Goal: Task Accomplishment & Management: Use online tool/utility

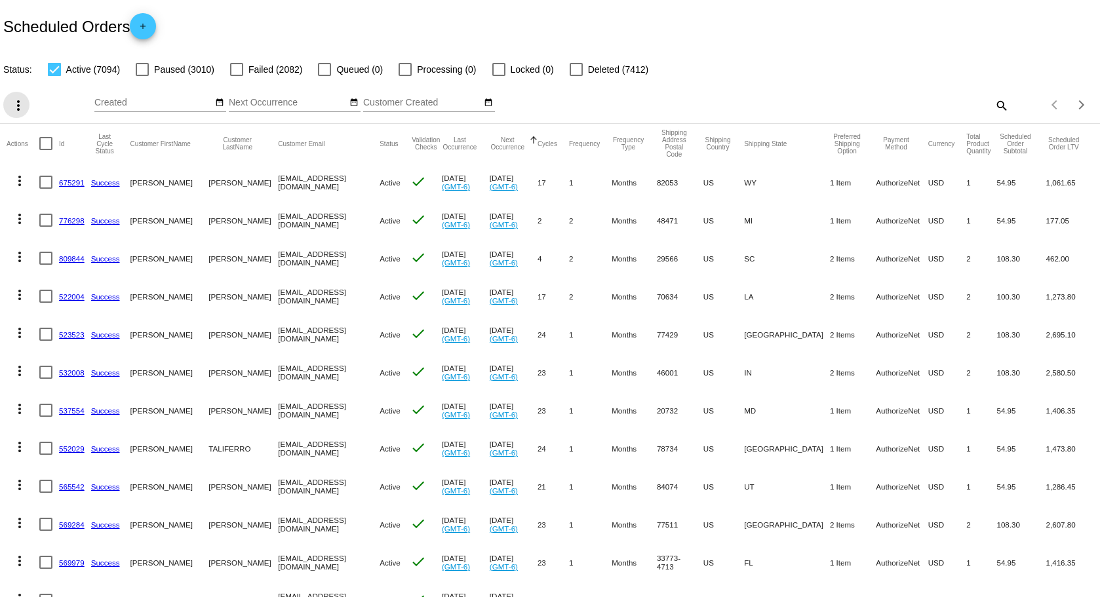
click at [17, 104] on mat-icon "more_vert" at bounding box center [18, 106] width 16 height 16
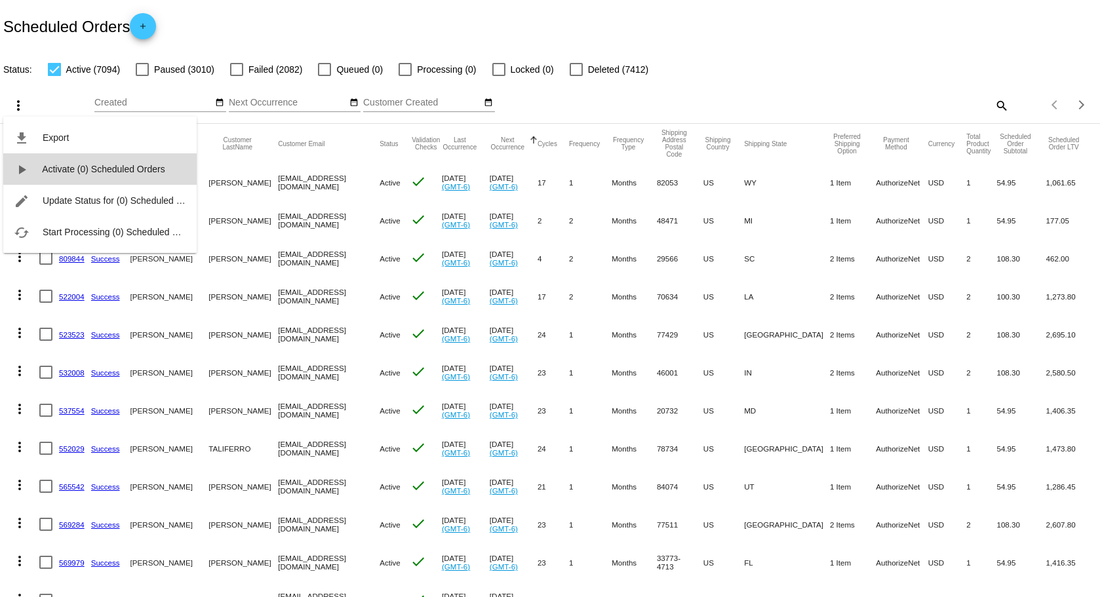
click at [54, 171] on span "Activate (0) Scheduled Orders" at bounding box center [103, 169] width 123 height 10
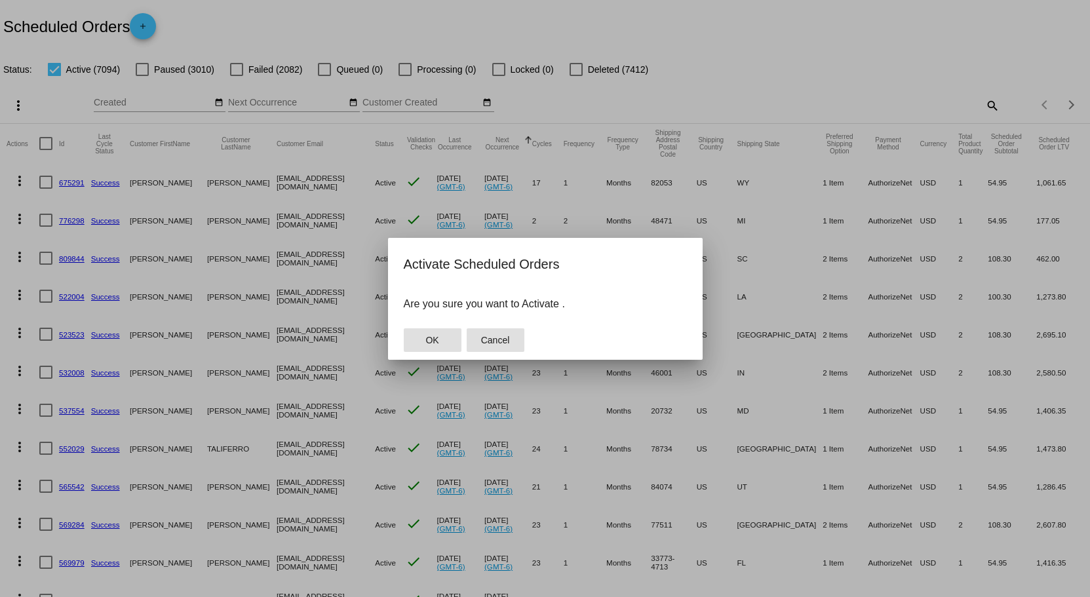
click at [503, 341] on span "Cancel" at bounding box center [495, 340] width 29 height 10
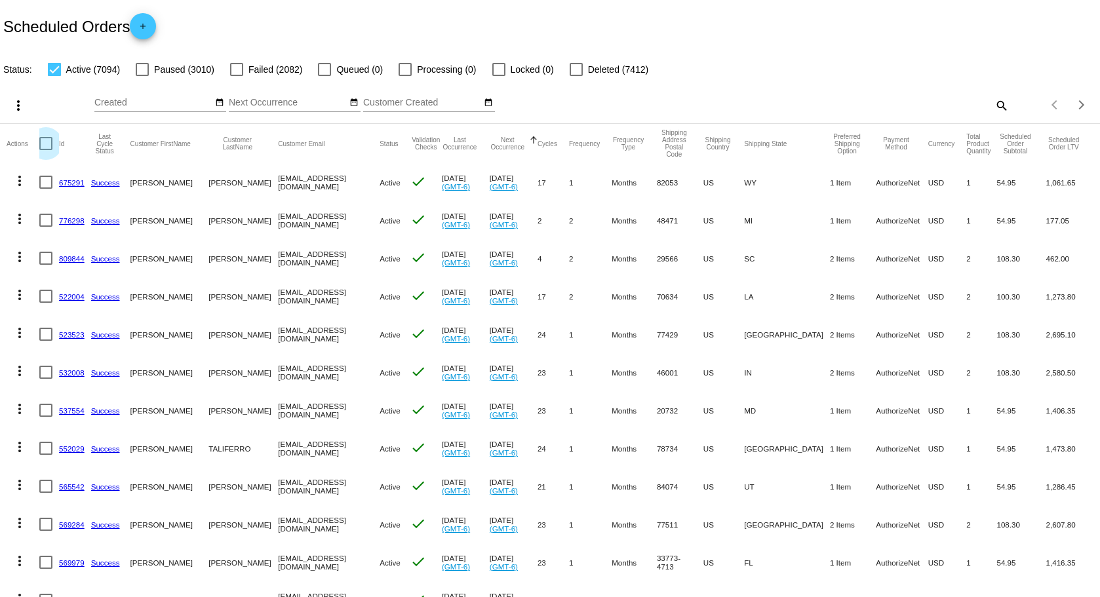
drag, startPoint x: 49, startPoint y: 145, endPoint x: 24, endPoint y: 107, distance: 45.8
click at [47, 144] on div at bounding box center [45, 143] width 13 height 13
click at [46, 150] on input "checkbox" at bounding box center [45, 150] width 1 height 1
checkbox input "true"
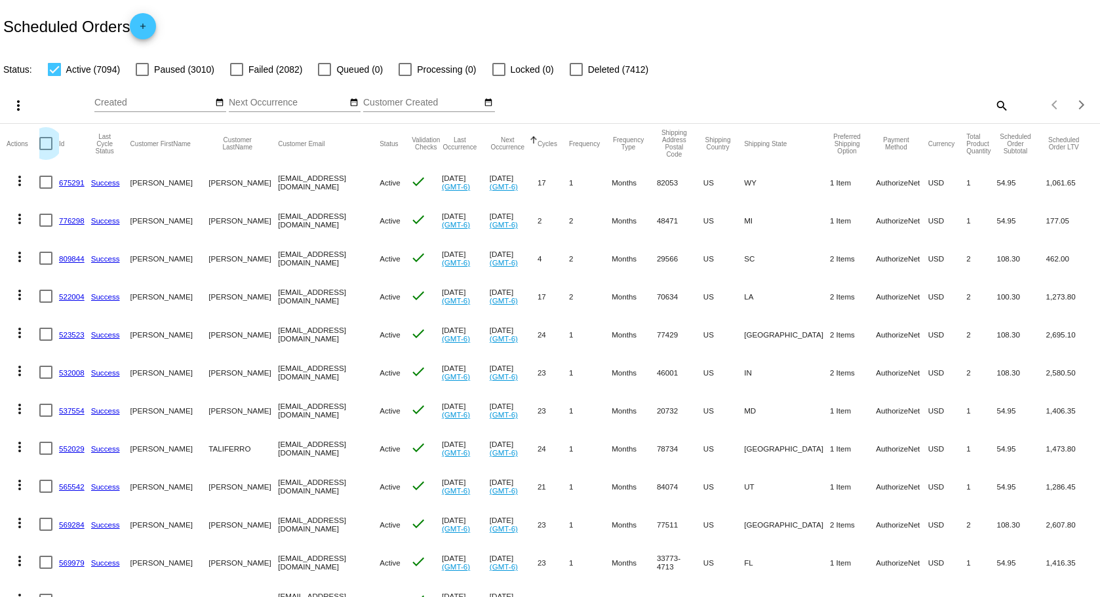
checkbox input "true"
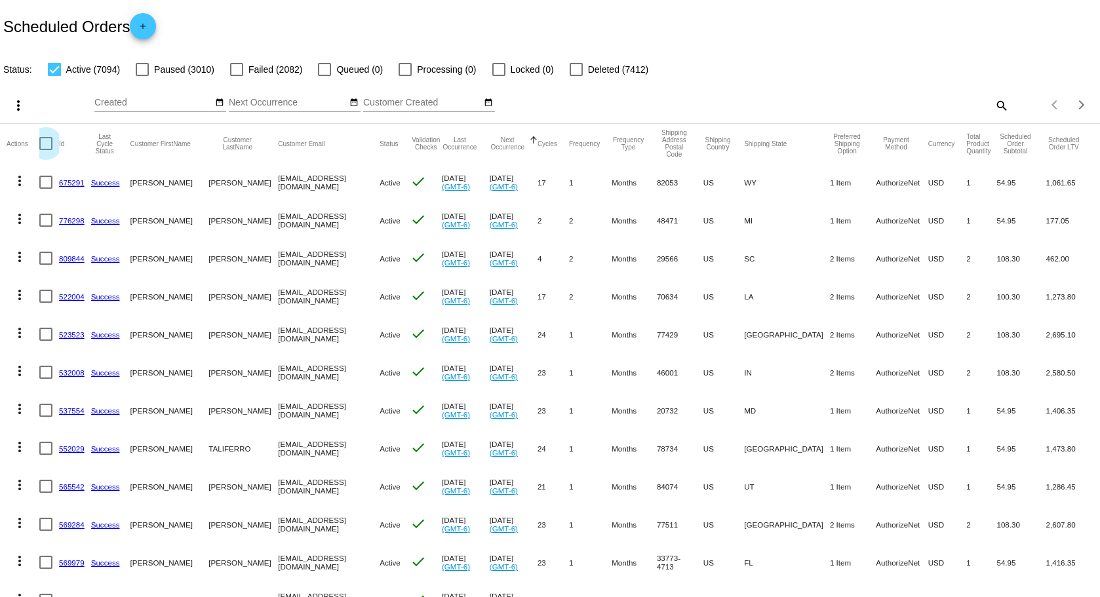
checkbox input "true"
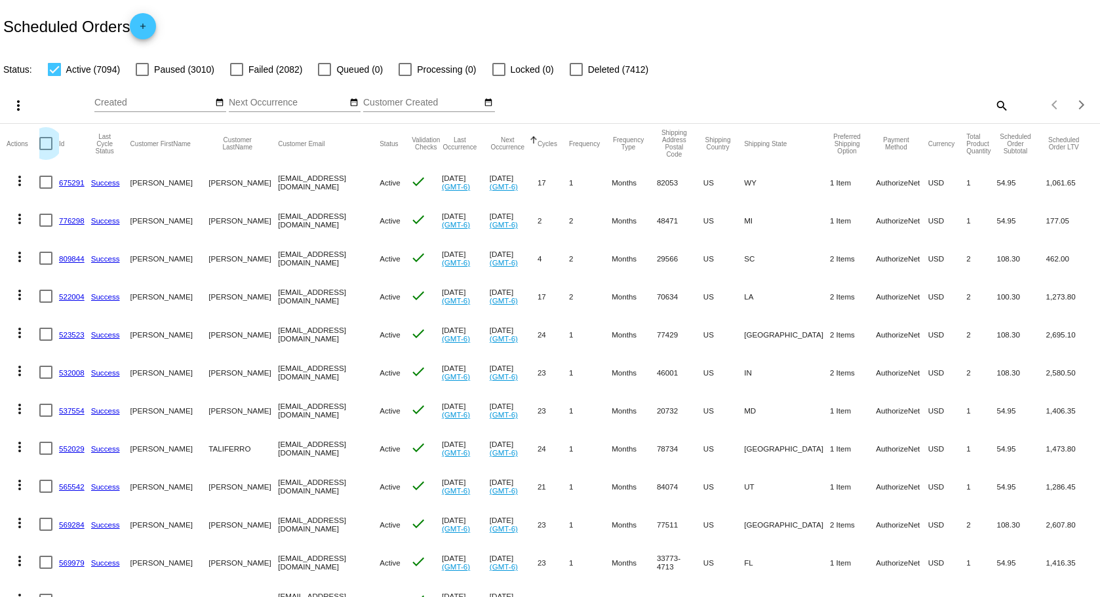
checkbox input "true"
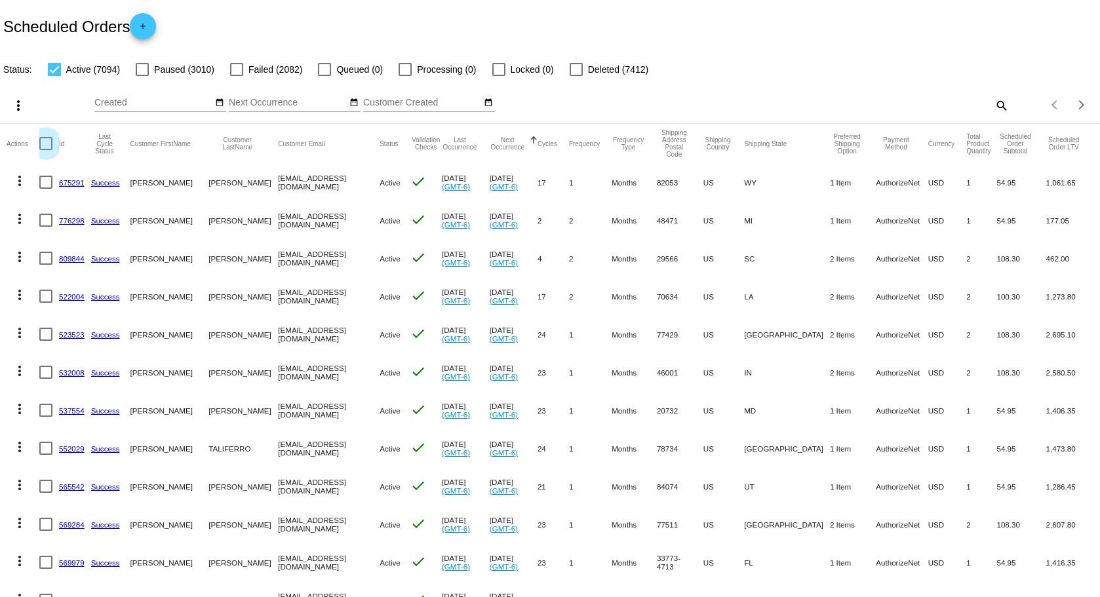
checkbox input "true"
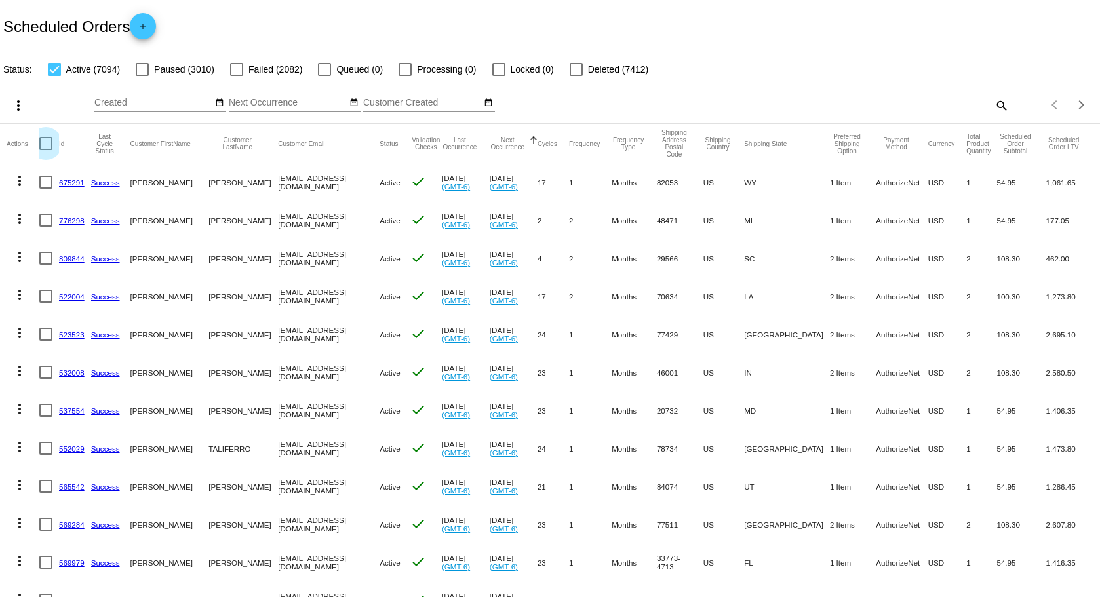
checkbox input "true"
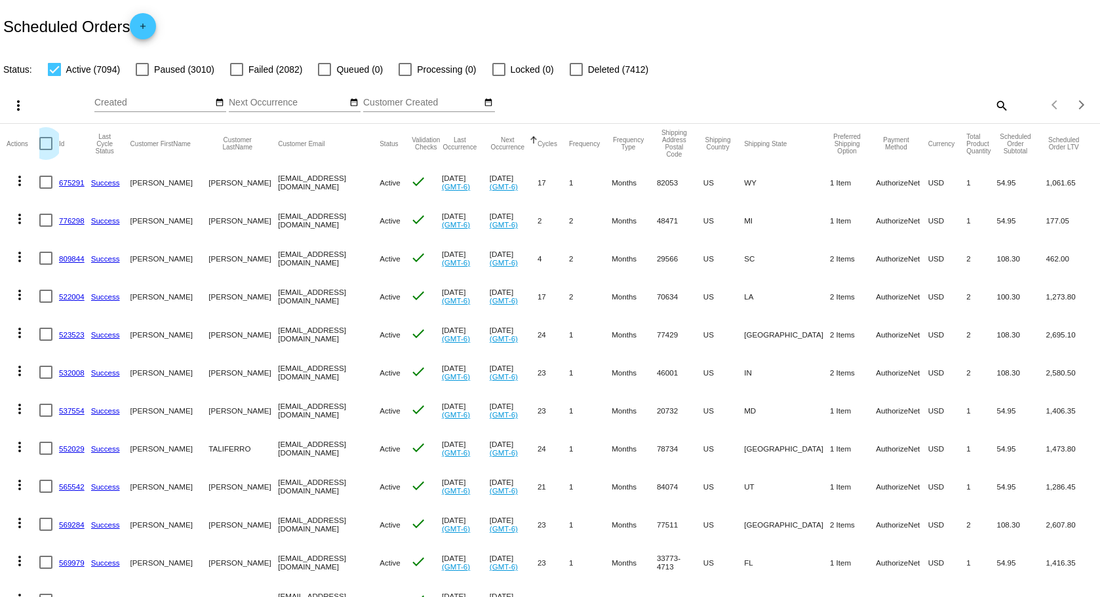
checkbox input "true"
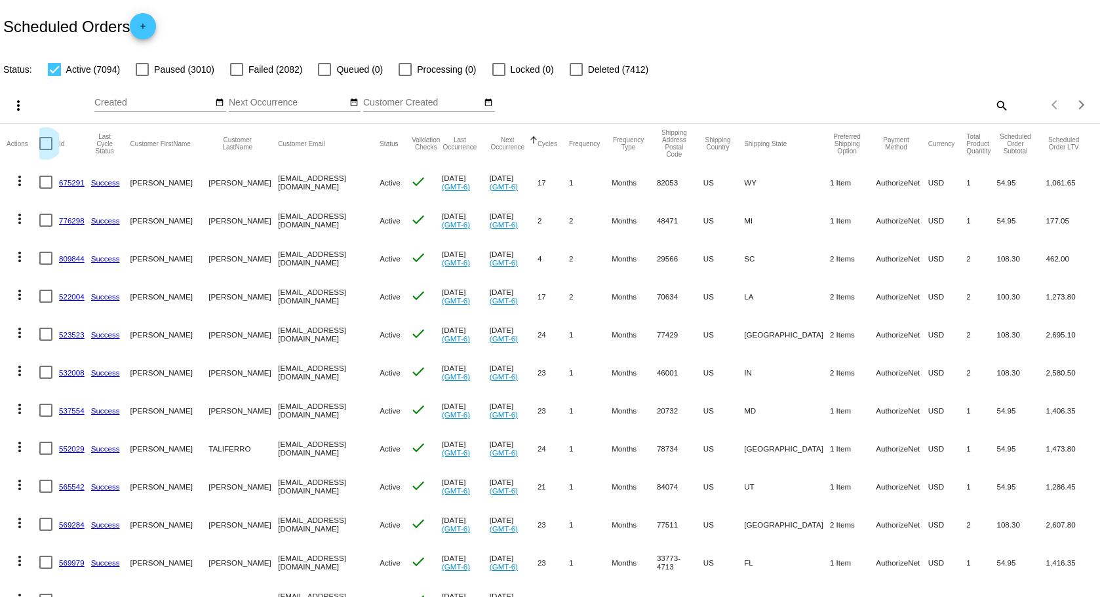
checkbox input "true"
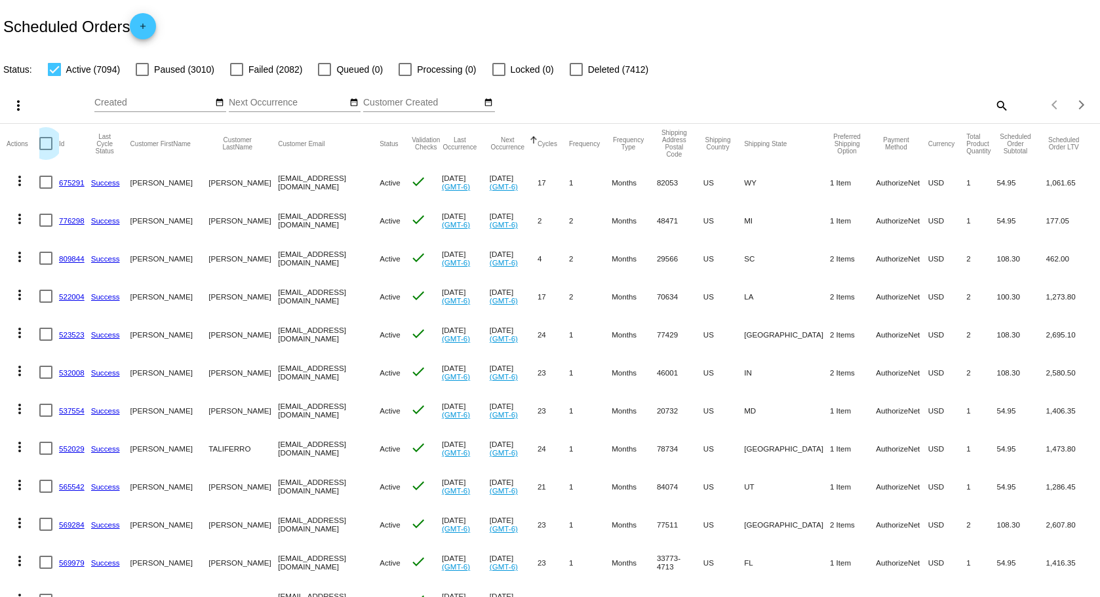
checkbox input "true"
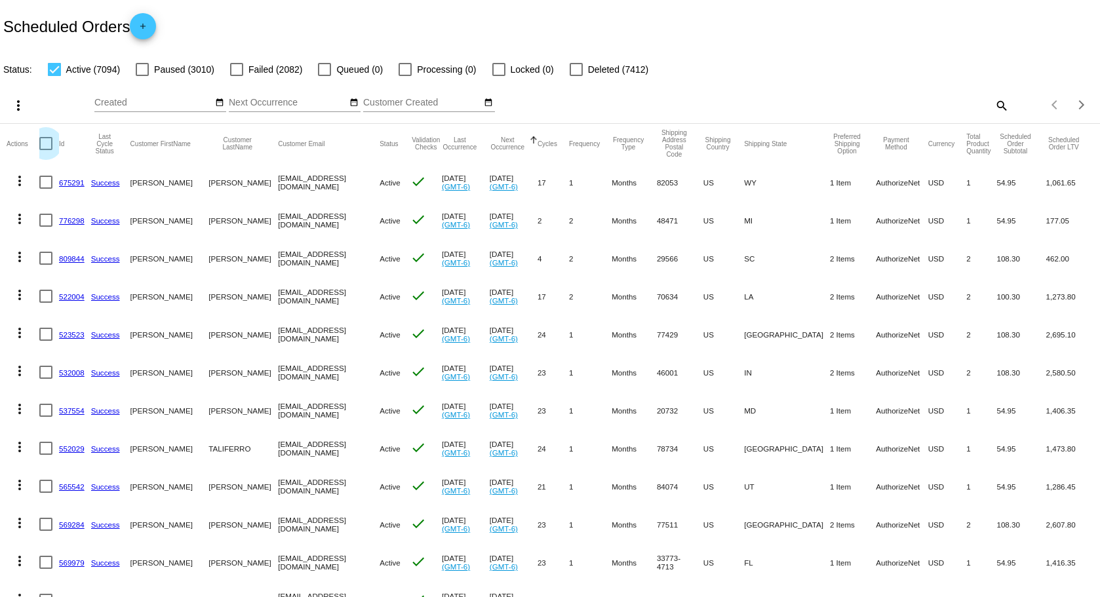
checkbox input "true"
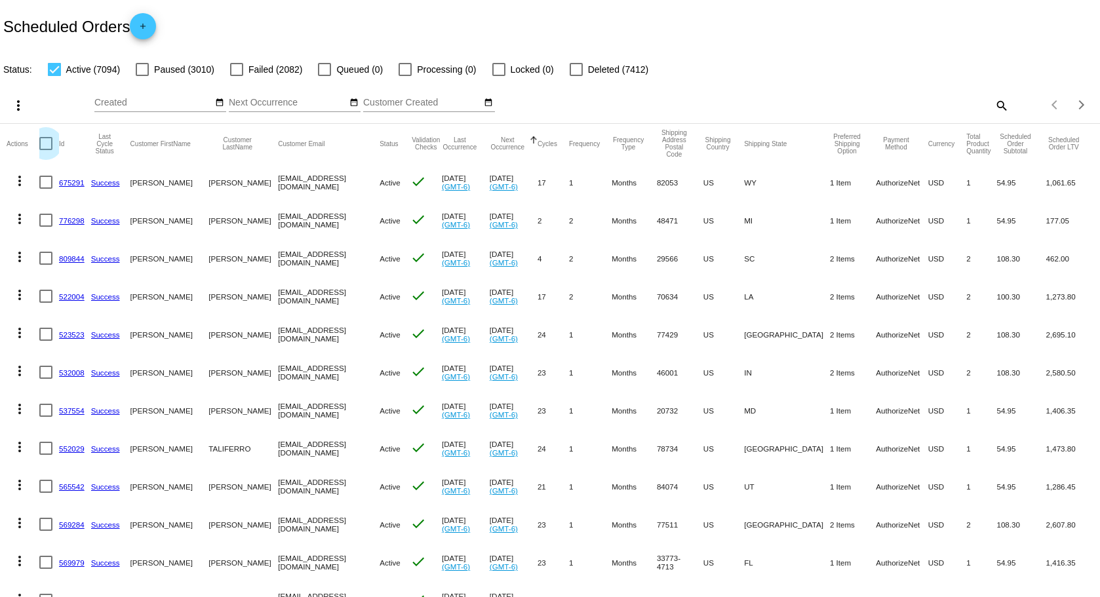
checkbox input "true"
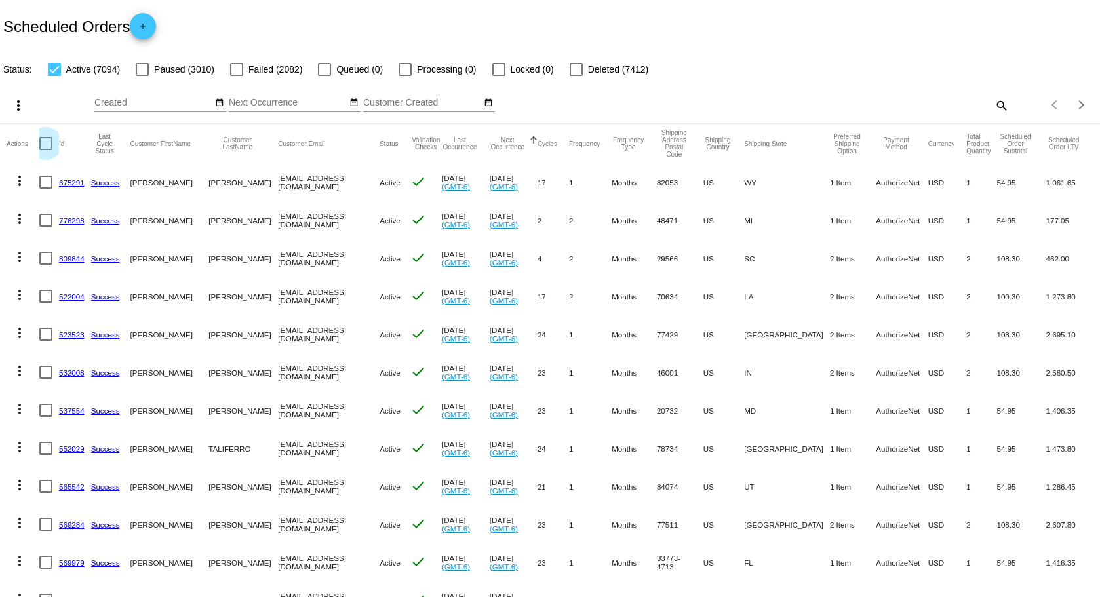
checkbox input "true"
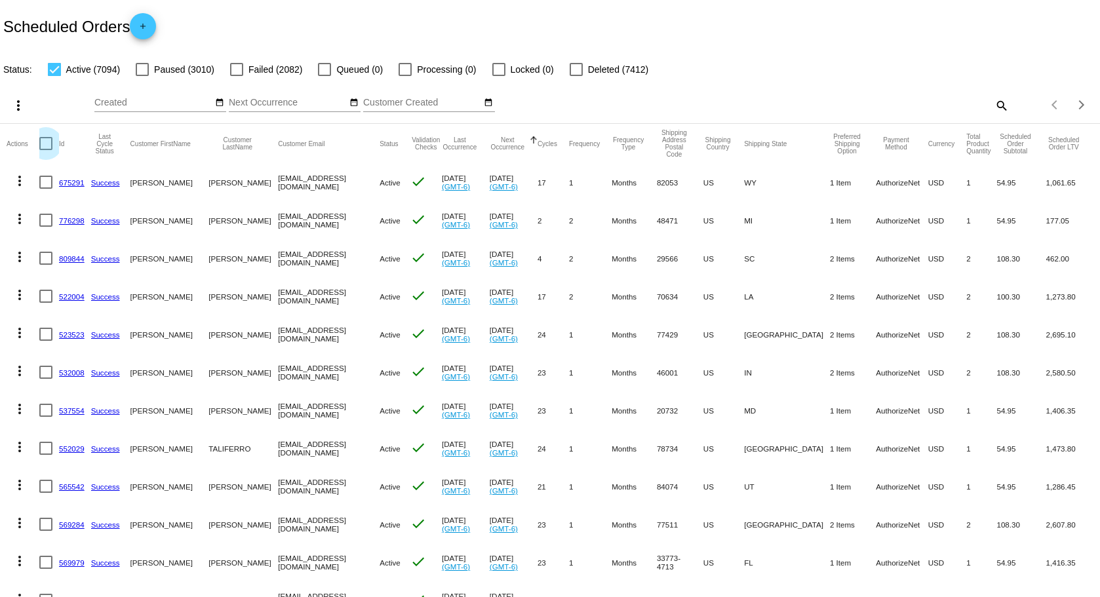
checkbox input "true"
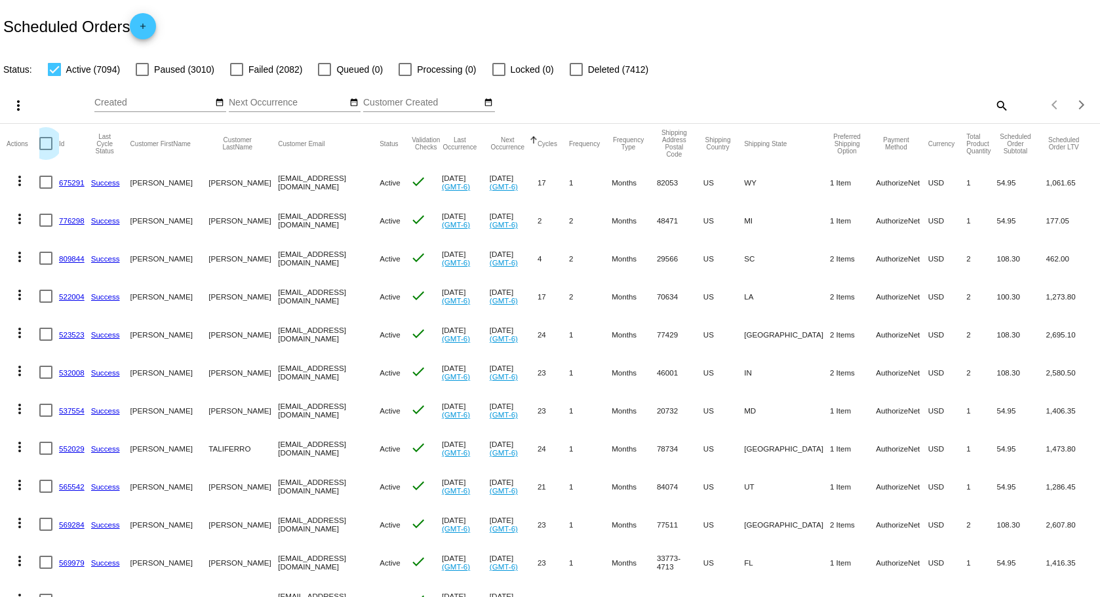
checkbox input "true"
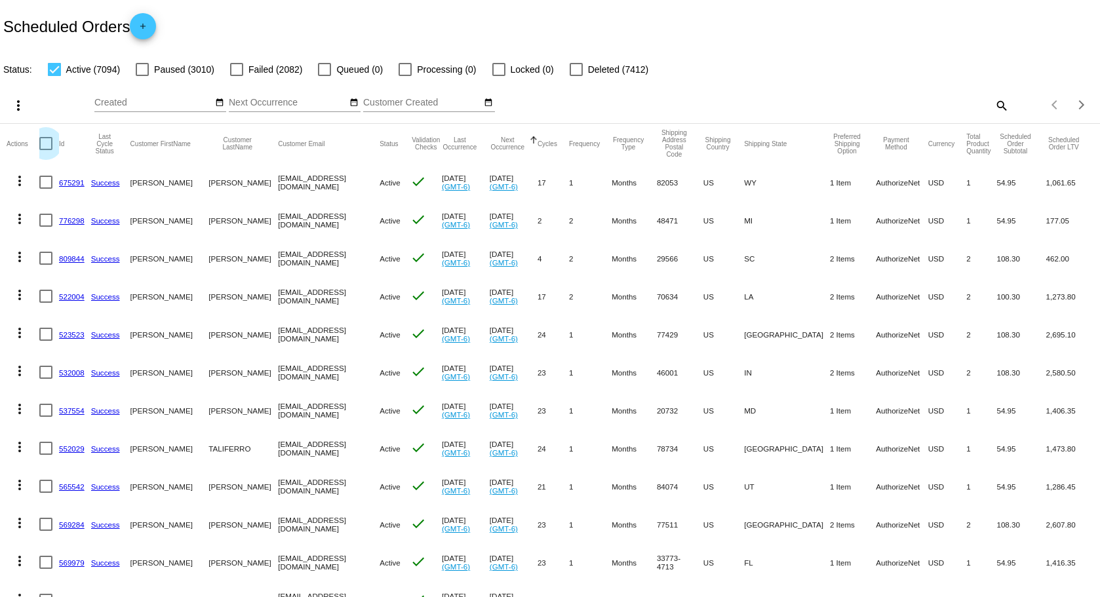
checkbox input "true"
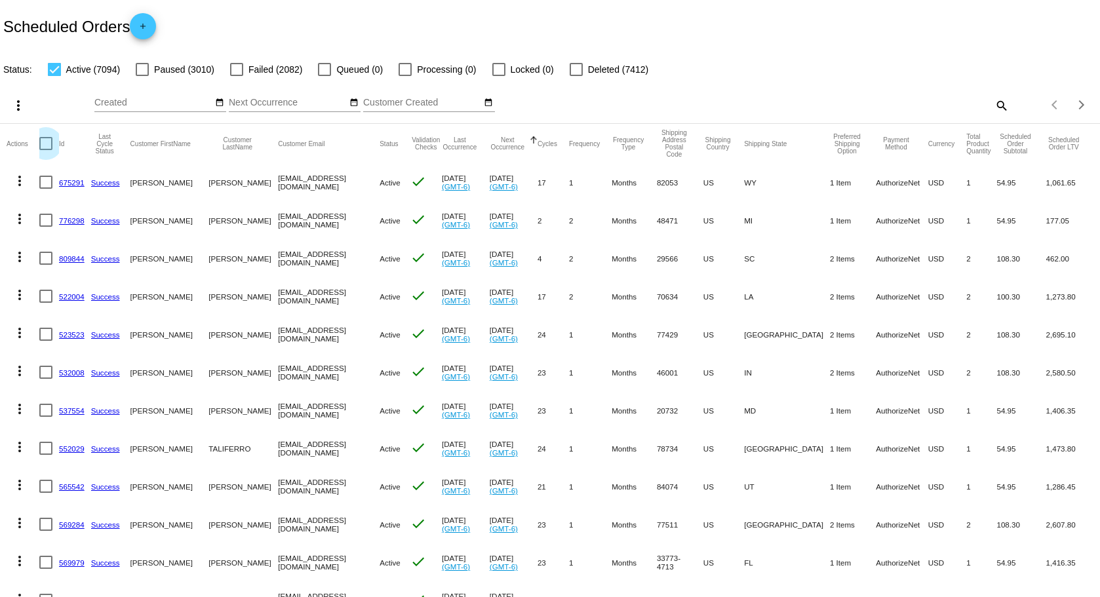
checkbox input "true"
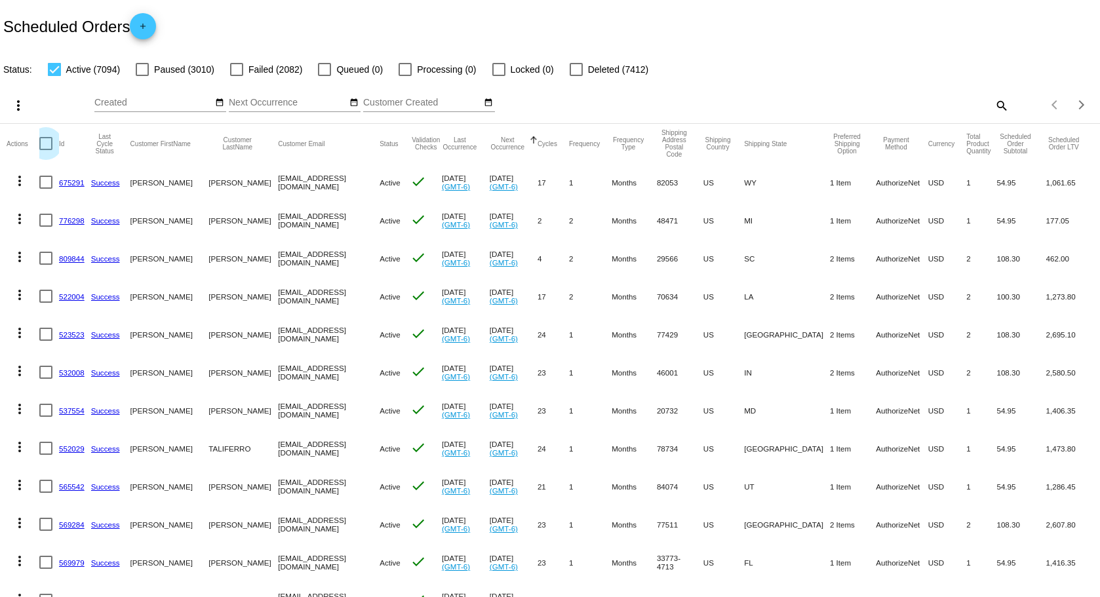
checkbox input "true"
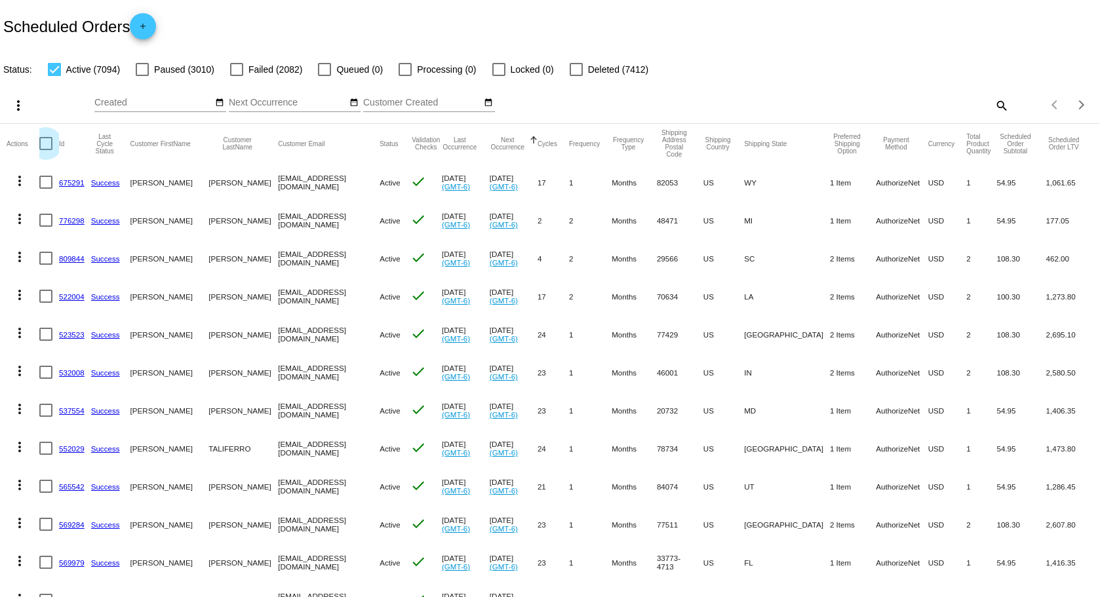
checkbox input "true"
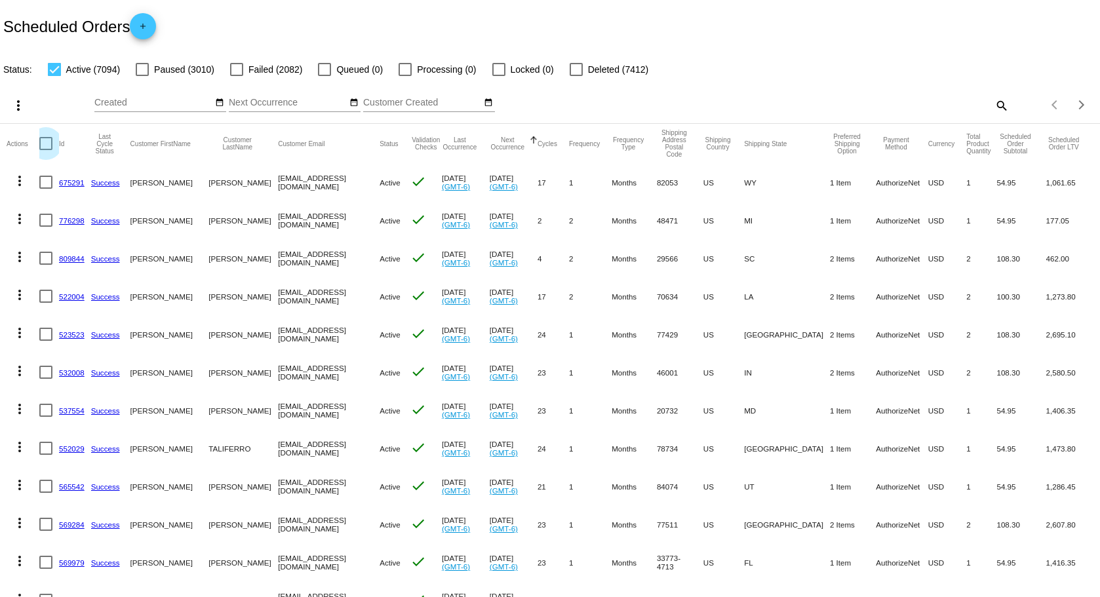
checkbox input "true"
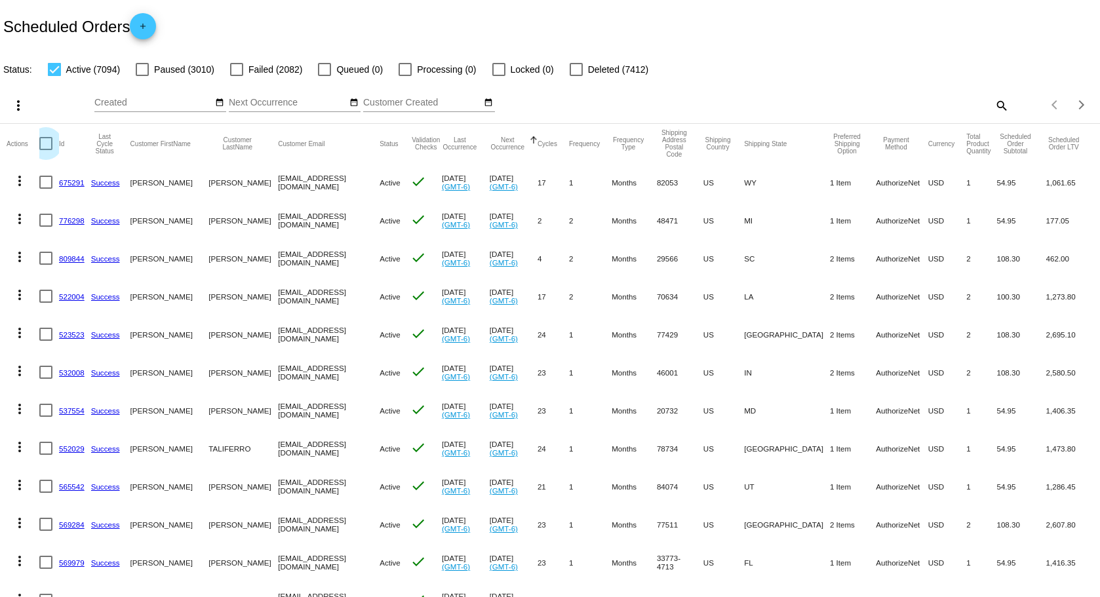
checkbox input "true"
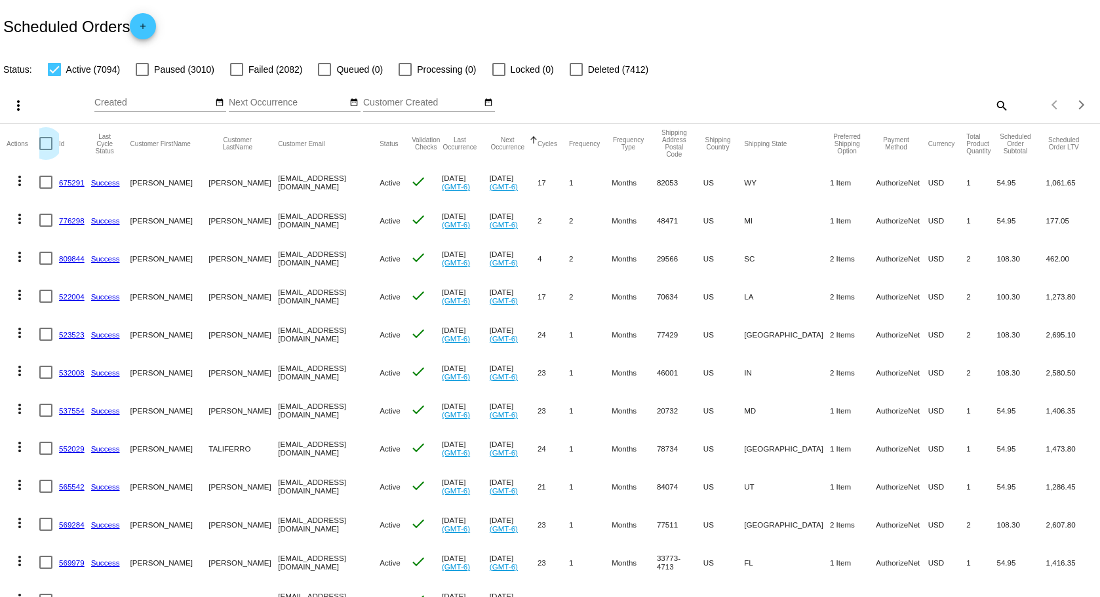
checkbox input "true"
click at [18, 107] on mat-icon "more_vert" at bounding box center [18, 106] width 16 height 16
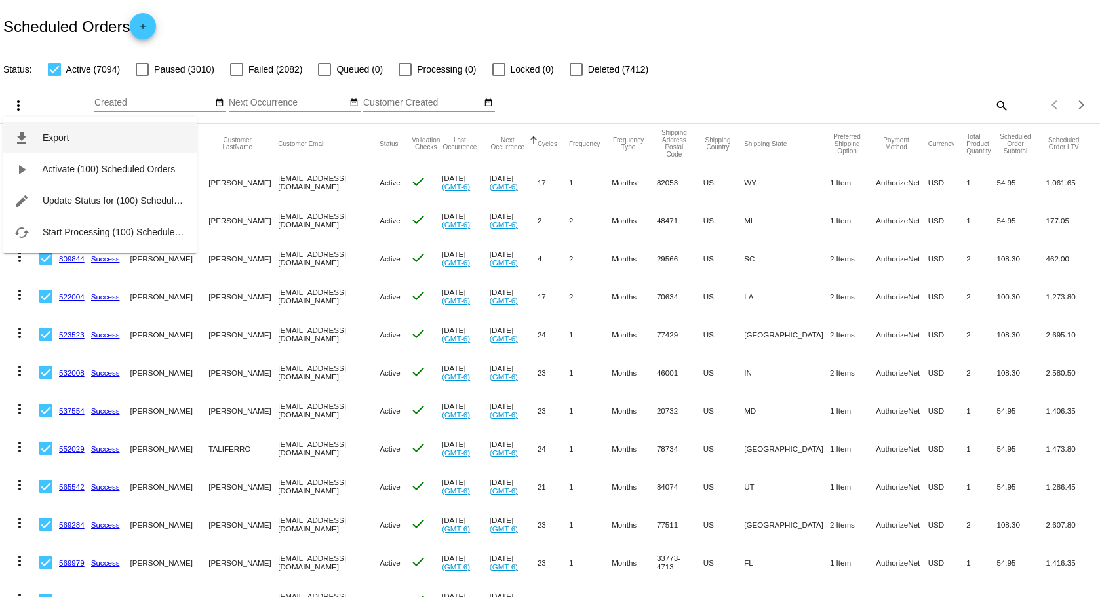
click at [65, 140] on span "Export" at bounding box center [56, 137] width 26 height 10
